Goal: Use online tool/utility: Utilize a website feature to perform a specific function

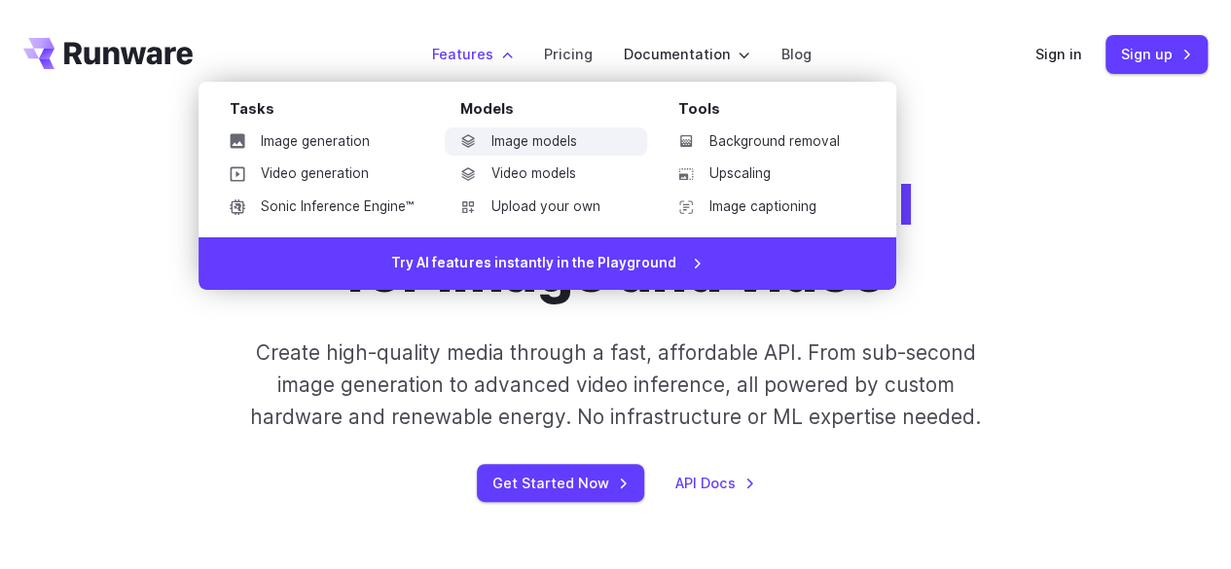
click at [533, 141] on link "Image models" at bounding box center [546, 141] width 202 height 29
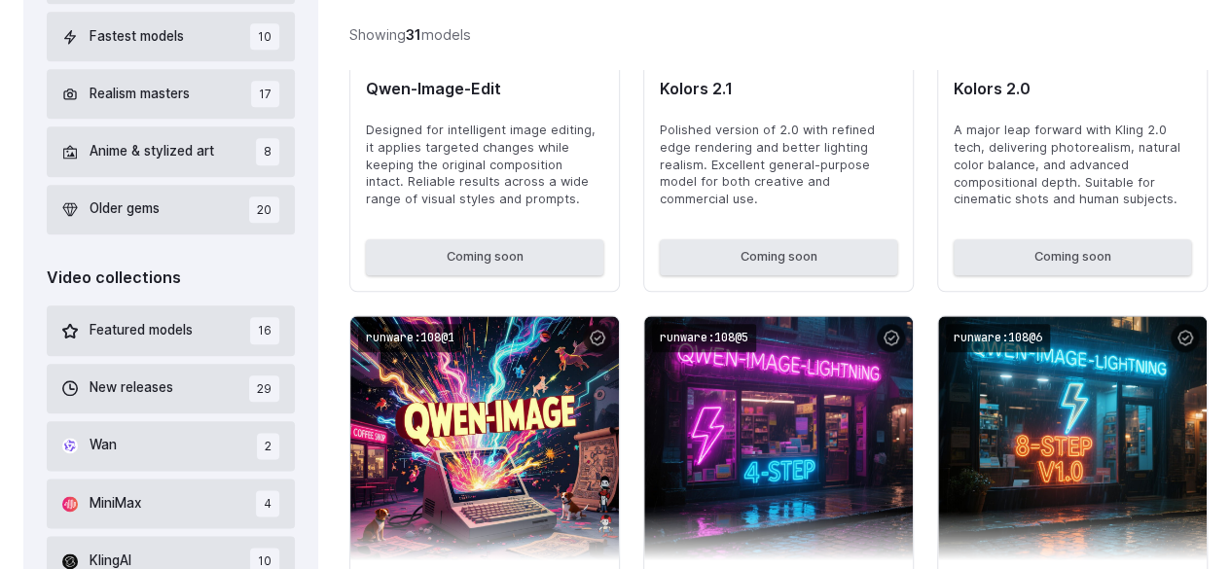
scroll to position [1070, 0]
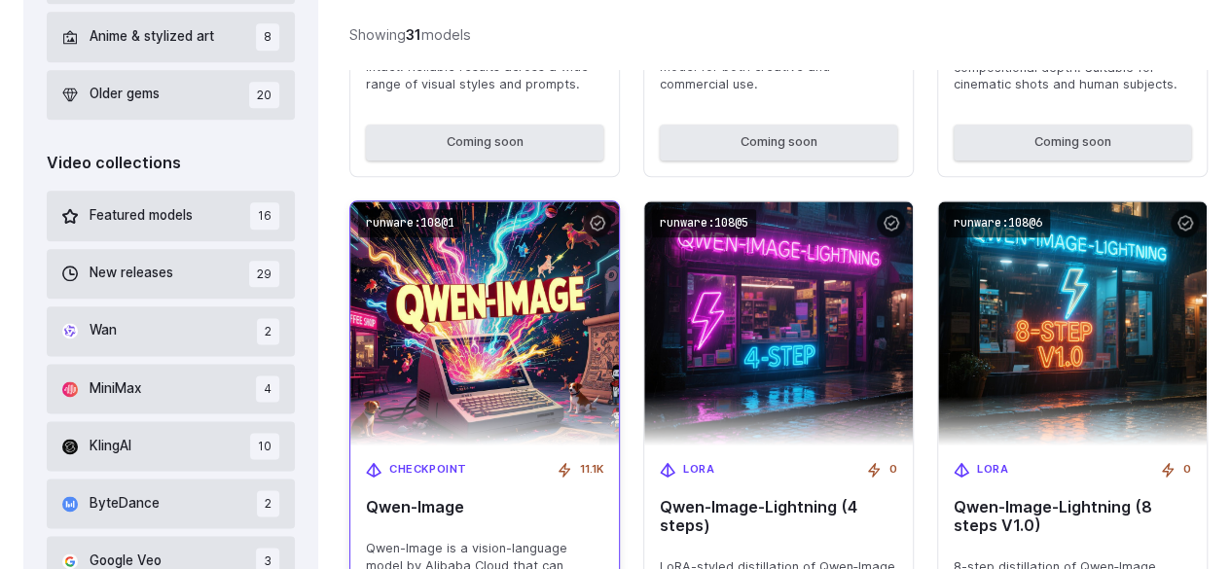
click at [524, 341] on img at bounding box center [485, 323] width 296 height 268
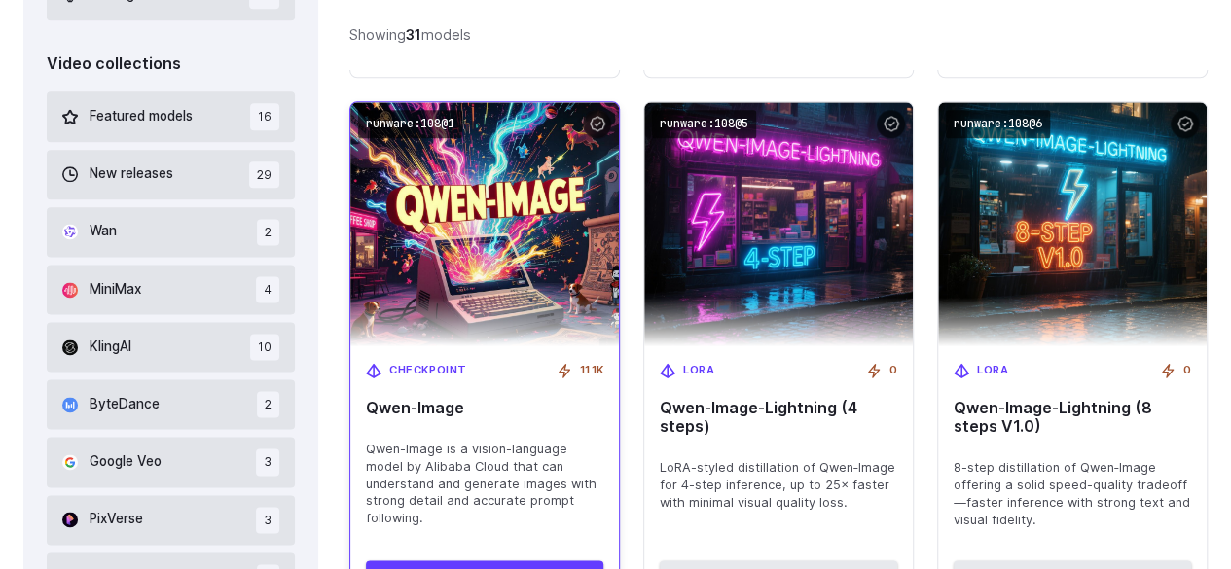
scroll to position [1265, 0]
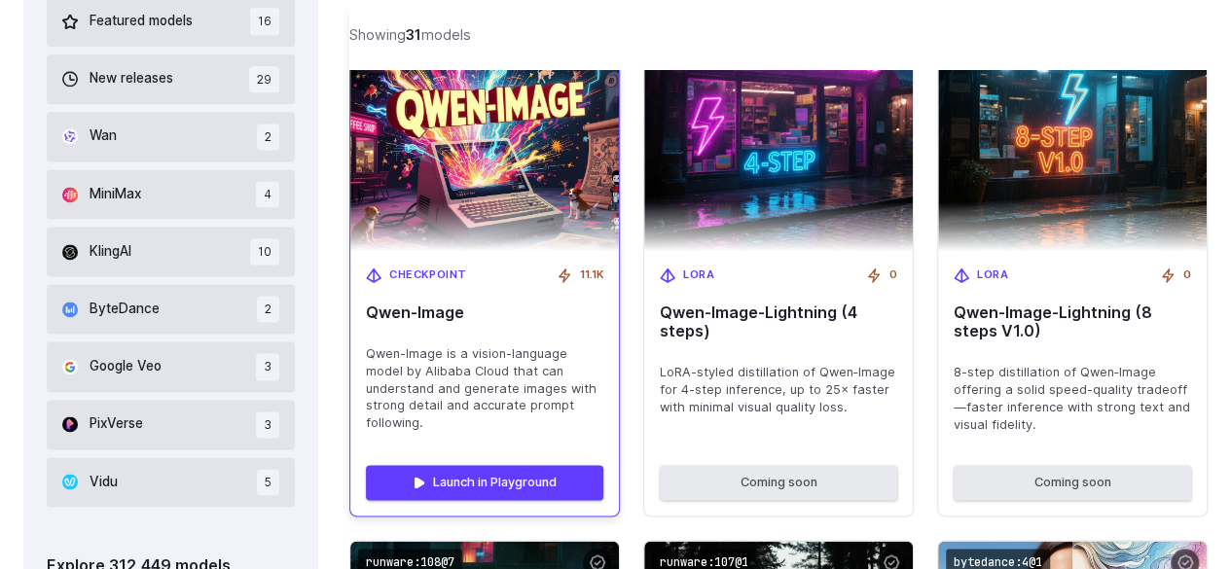
click at [440, 305] on span "Qwen-Image" at bounding box center [484, 313] width 237 height 18
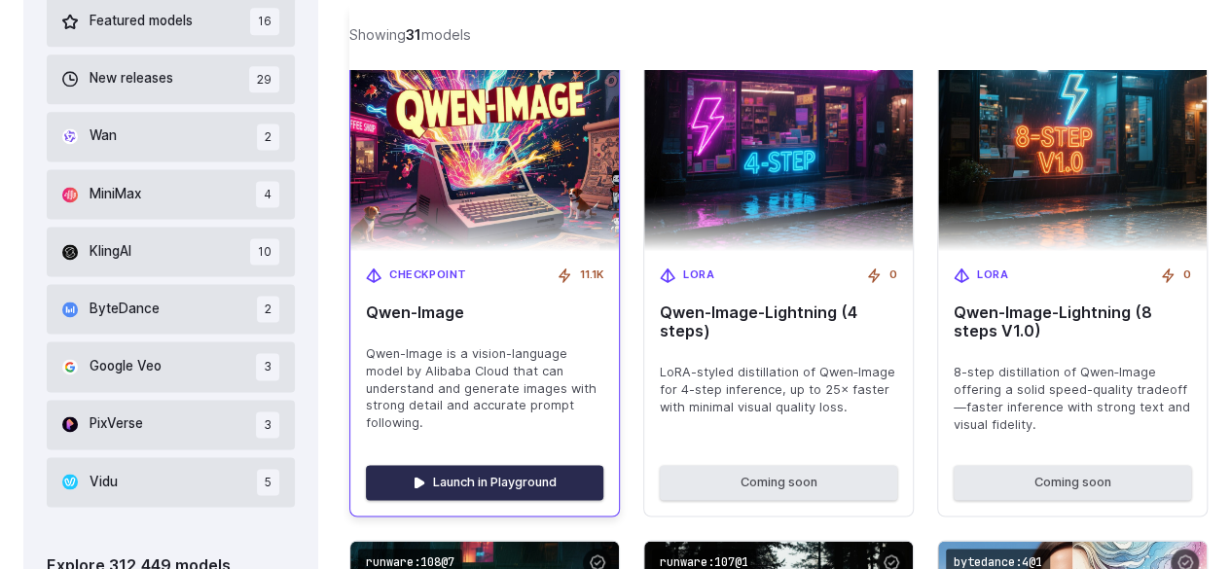
click at [515, 487] on link "Launch in Playground" at bounding box center [484, 482] width 237 height 35
